Goal: Entertainment & Leisure: Consume media (video, audio)

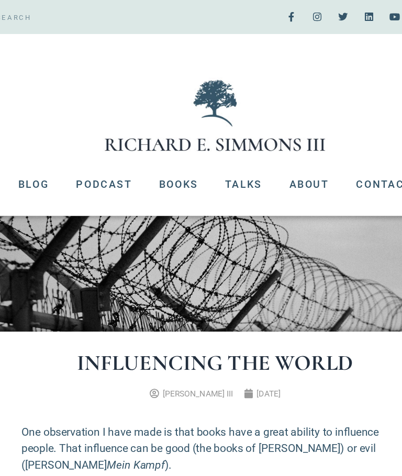
click at [198, 143] on link "Talks" at bounding box center [222, 141] width 49 height 27
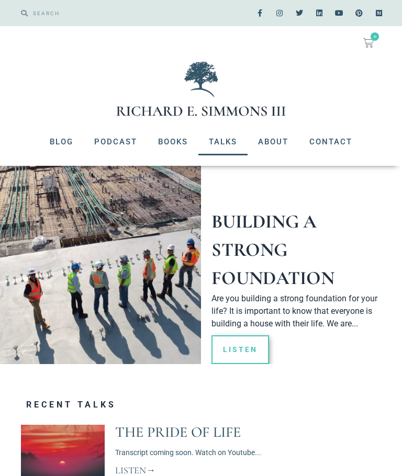
click at [110, 143] on link "Podcast" at bounding box center [116, 141] width 64 height 27
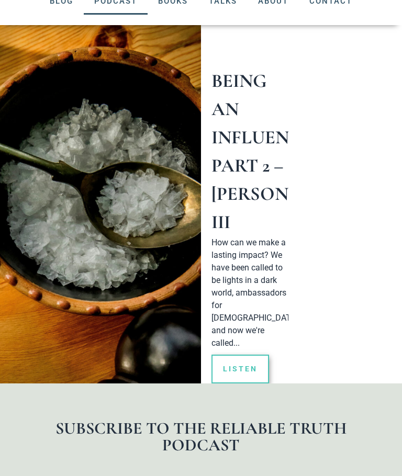
scroll to position [146, 0]
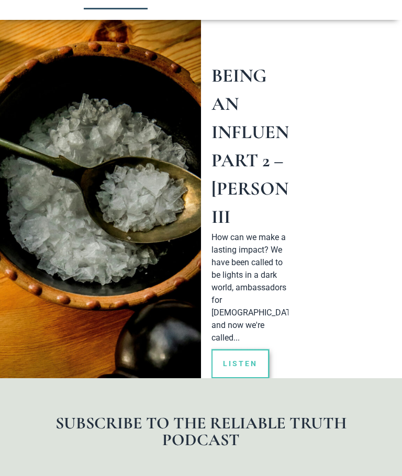
click at [245, 378] on link "Listen" at bounding box center [240, 363] width 58 height 29
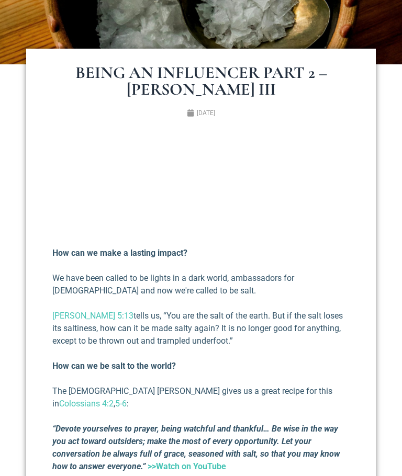
scroll to position [206, 0]
click at [179, 358] on div "How can we make a lasting impact? We have been called to be lights in a dark wo…" at bounding box center [200, 304] width 297 height 336
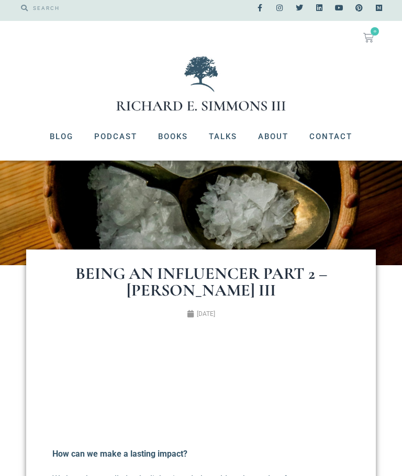
scroll to position [0, 0]
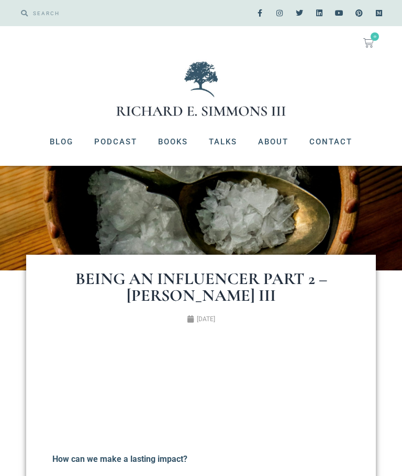
click at [119, 139] on link "Podcast" at bounding box center [116, 141] width 64 height 27
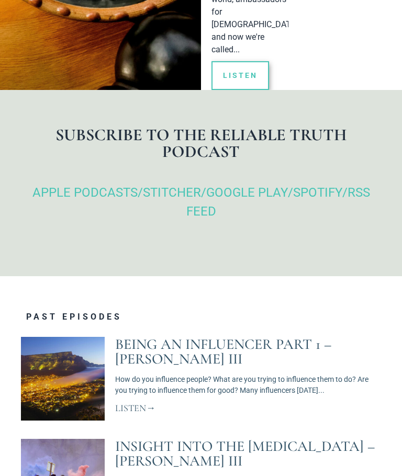
scroll to position [435, 0]
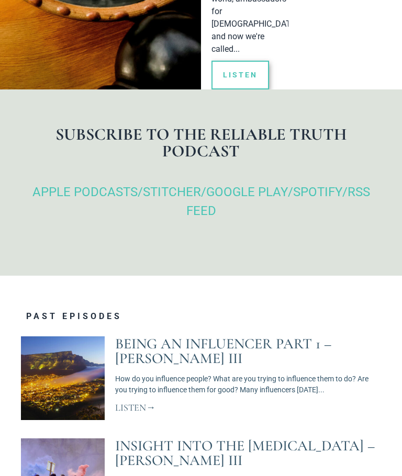
click at [208, 367] on link "Being an Influencer Part 1 – [PERSON_NAME] III" at bounding box center [223, 351] width 216 height 32
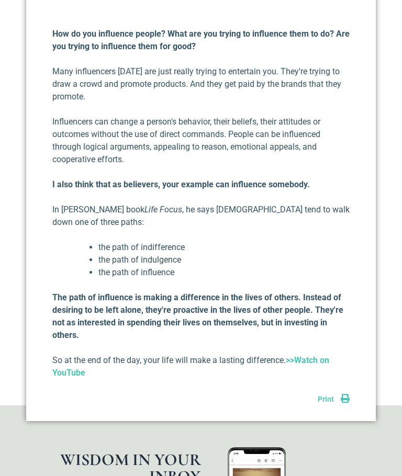
scroll to position [425, 0]
click at [313, 363] on strong ">>Watch on YouTube" at bounding box center [190, 366] width 277 height 22
